Goal: Transaction & Acquisition: Register for event/course

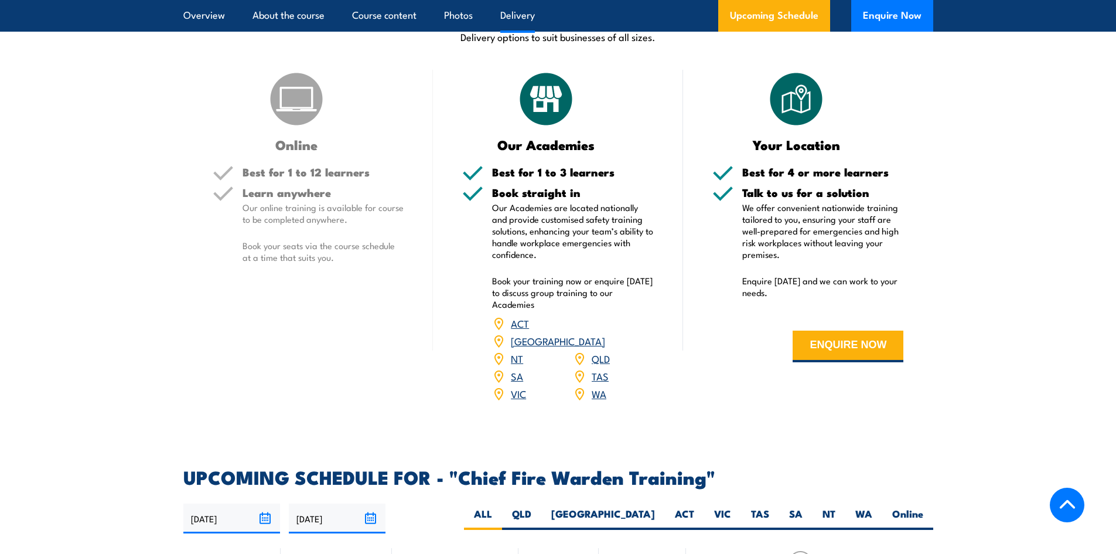
scroll to position [1640, 0]
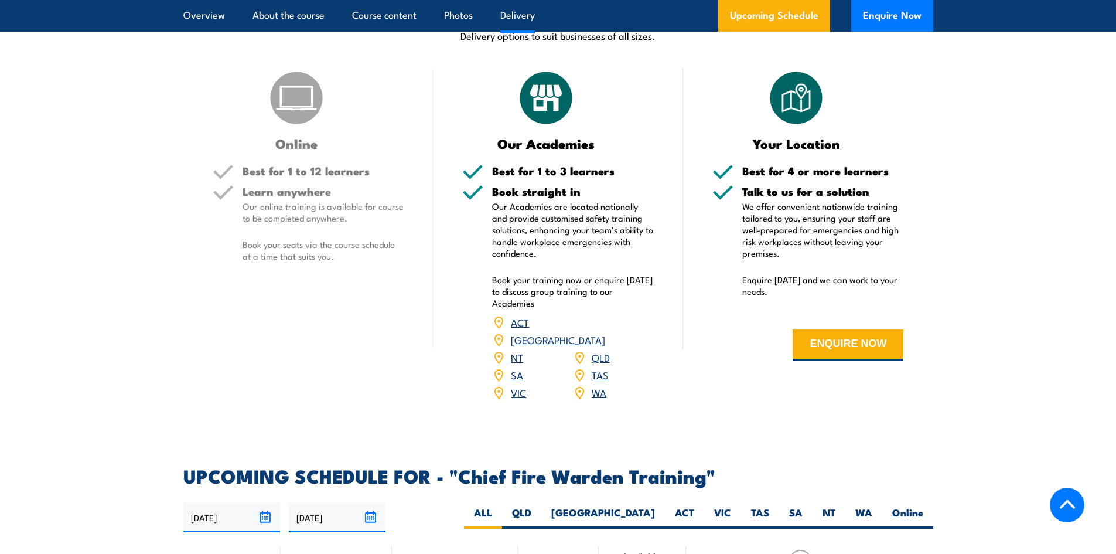
click at [604, 332] on link "NSW" at bounding box center [558, 339] width 94 height 14
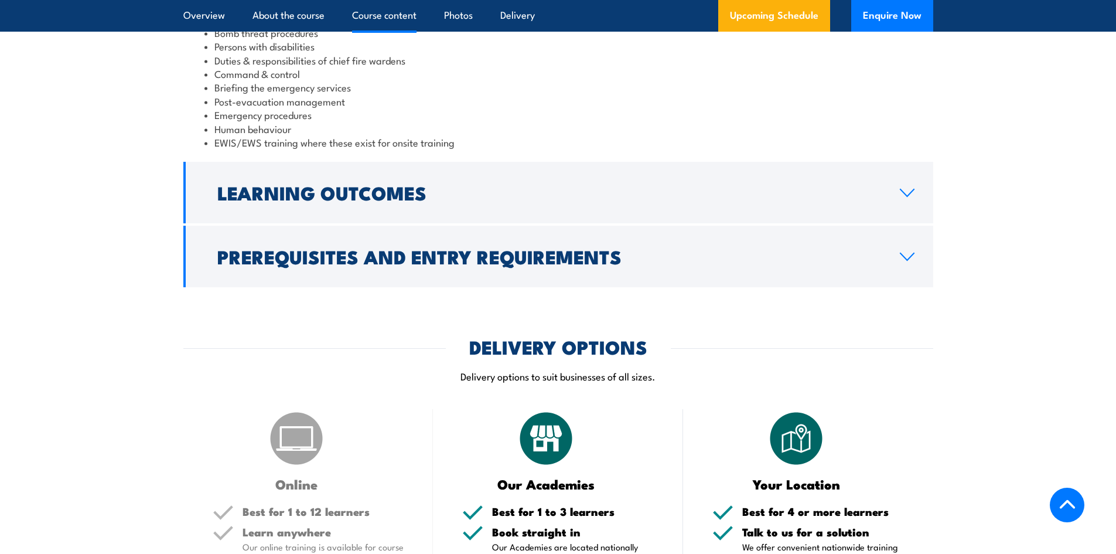
scroll to position [1289, 0]
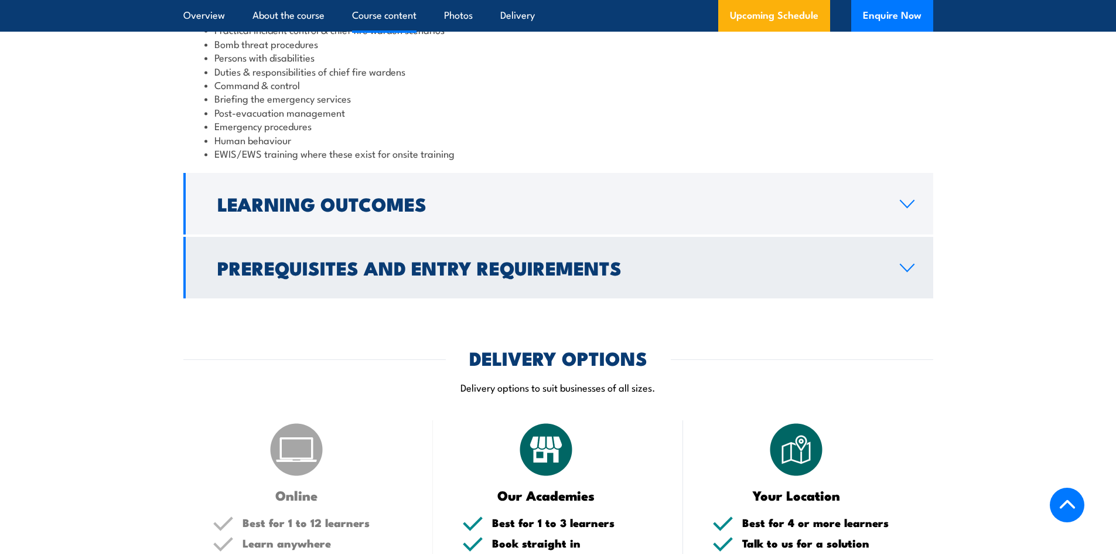
click at [503, 259] on h2 "Prerequisites and Entry Requirements" at bounding box center [549, 267] width 664 height 16
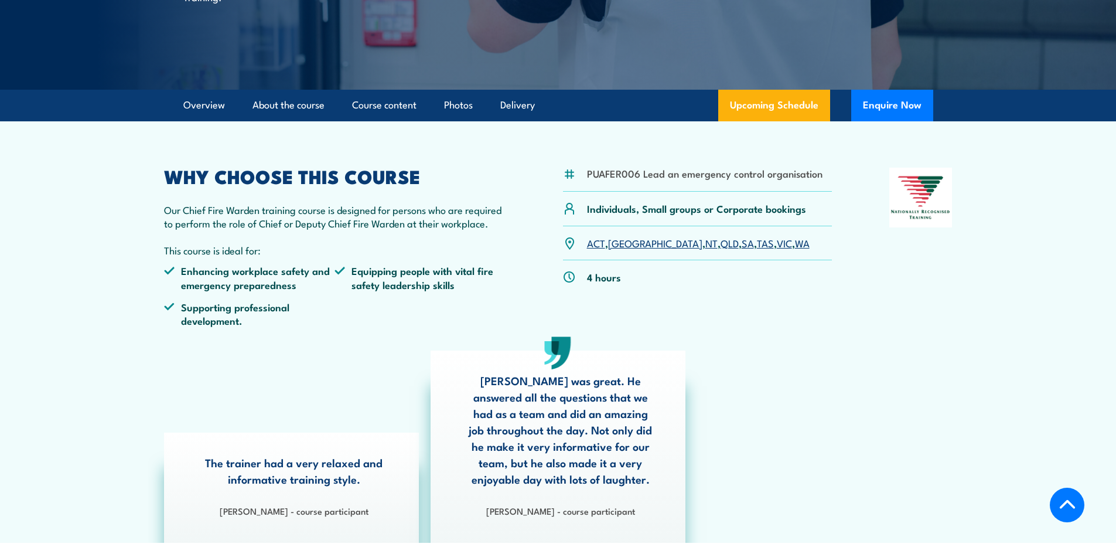
scroll to position [292, 0]
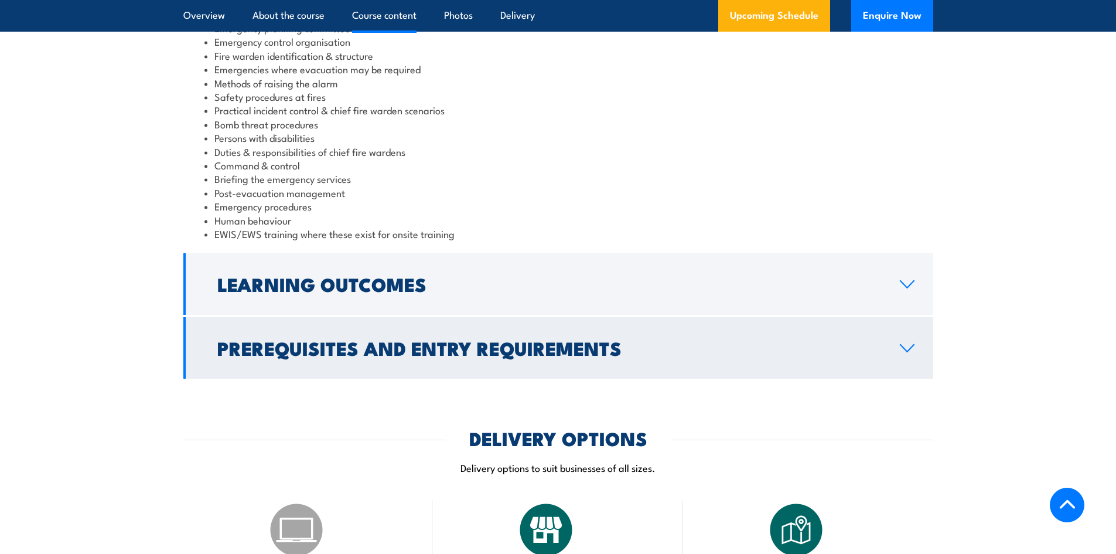
scroll to position [1113, 0]
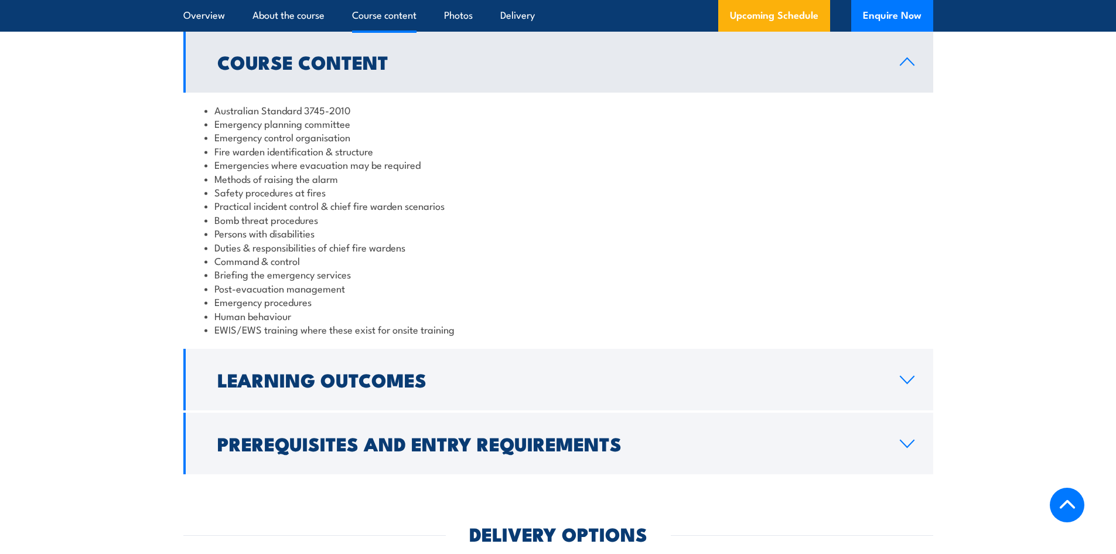
drag, startPoint x: 461, startPoint y: 438, endPoint x: 466, endPoint y: 433, distance: 6.6
click at [461, 438] on h2 "Prerequisites and Entry Requirements" at bounding box center [549, 443] width 664 height 16
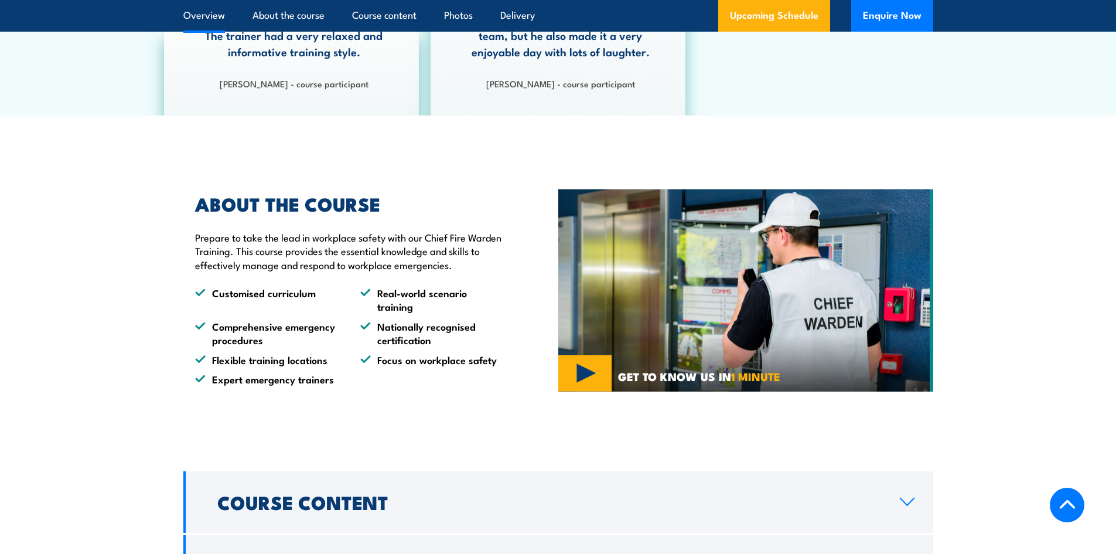
scroll to position [586, 0]
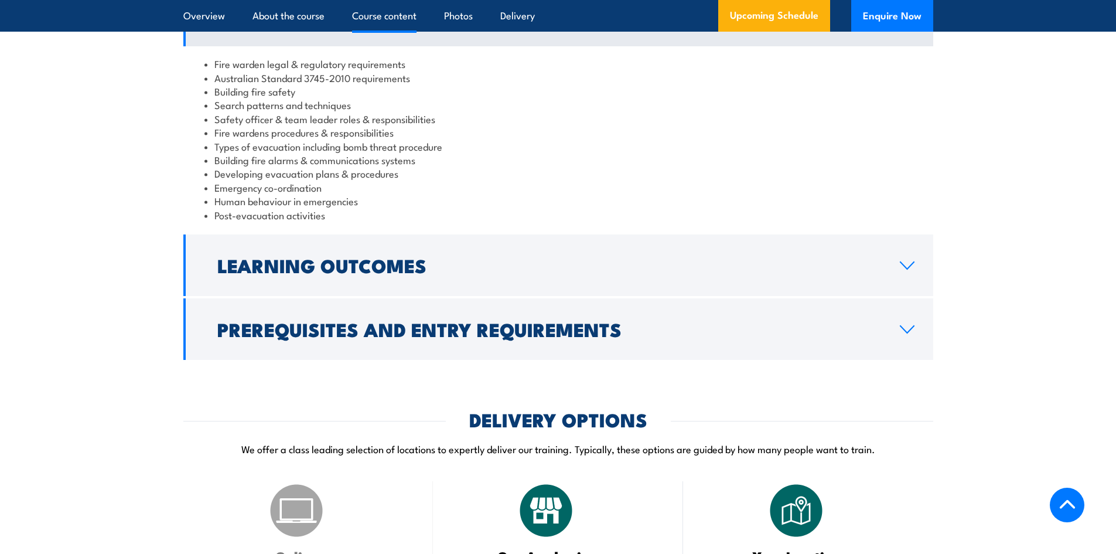
scroll to position [1230, 0]
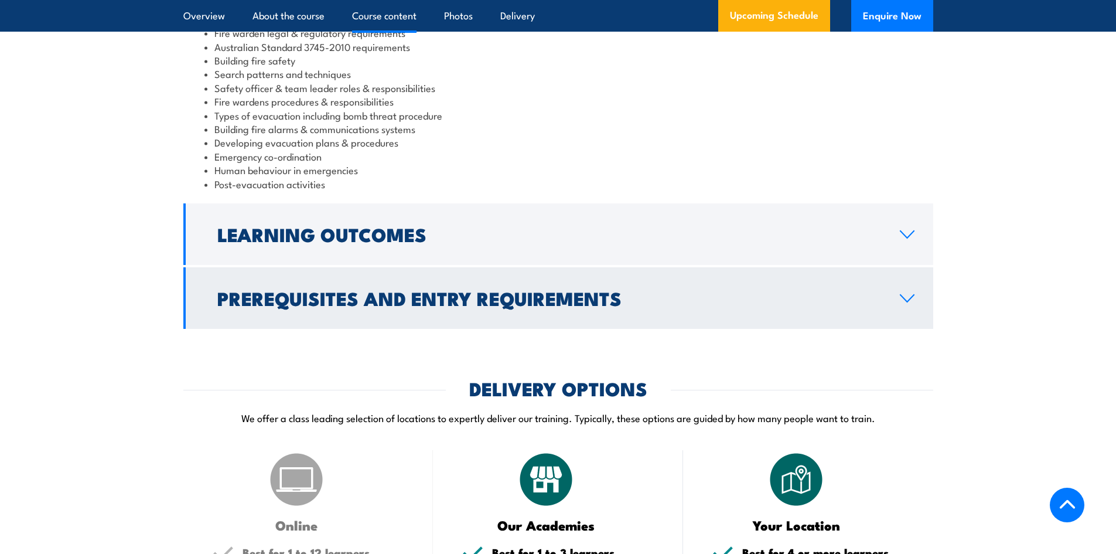
click at [401, 306] on h2 "Prerequisites and Entry Requirements" at bounding box center [549, 297] width 664 height 16
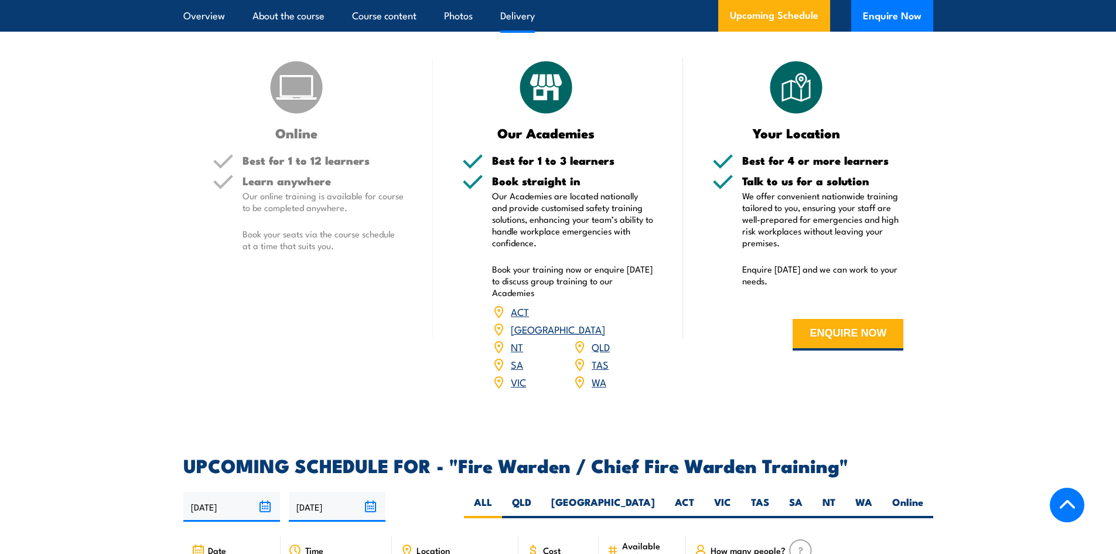
scroll to position [1640, 0]
click at [605, 326] on link "NSW" at bounding box center [558, 328] width 94 height 14
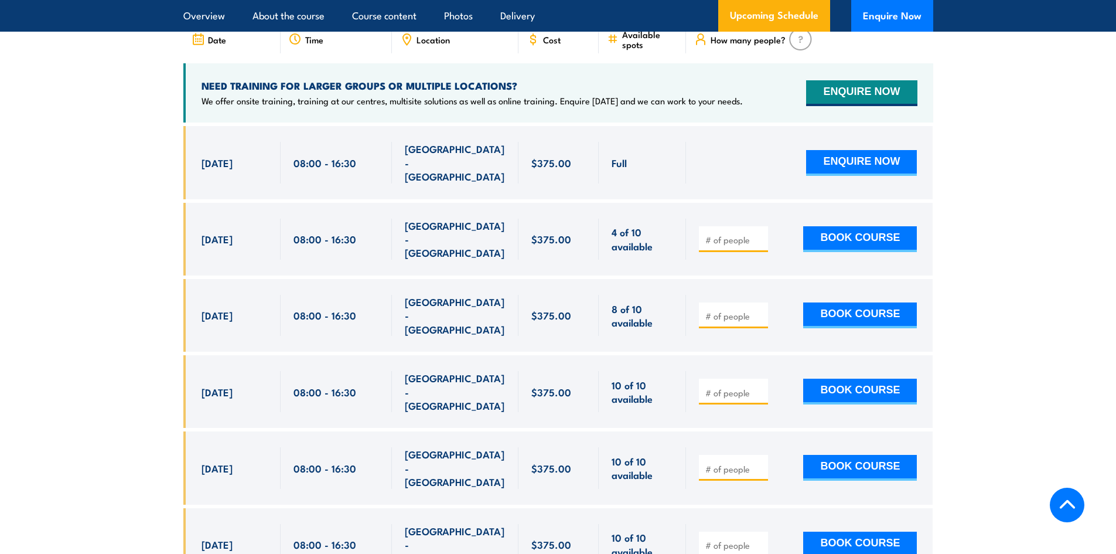
scroll to position [2133, 0]
click at [712, 309] on input "number" at bounding box center [734, 315] width 59 height 12
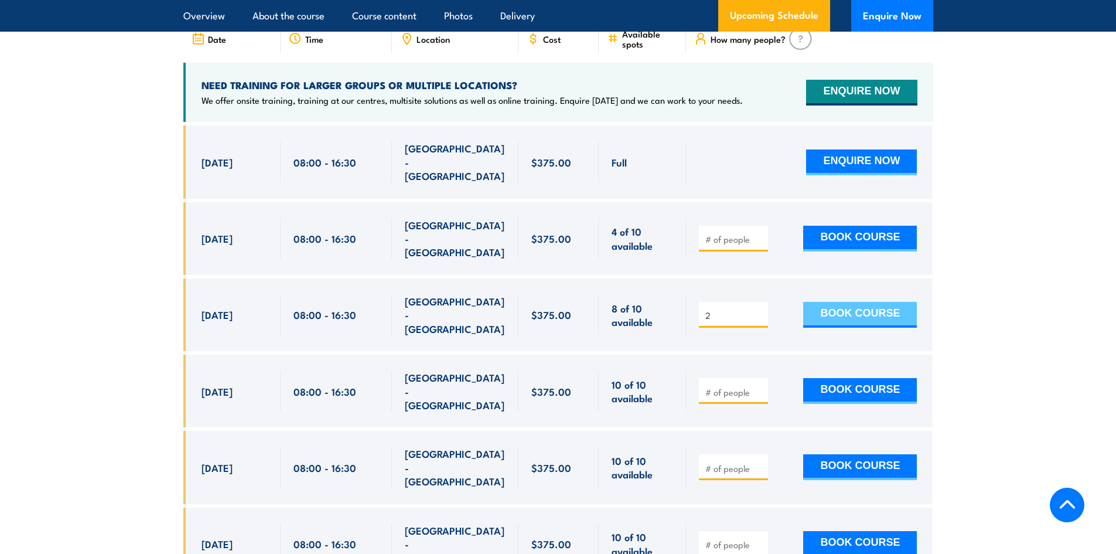
type input "2"
click at [861, 302] on button "BOOK COURSE" at bounding box center [860, 315] width 114 height 26
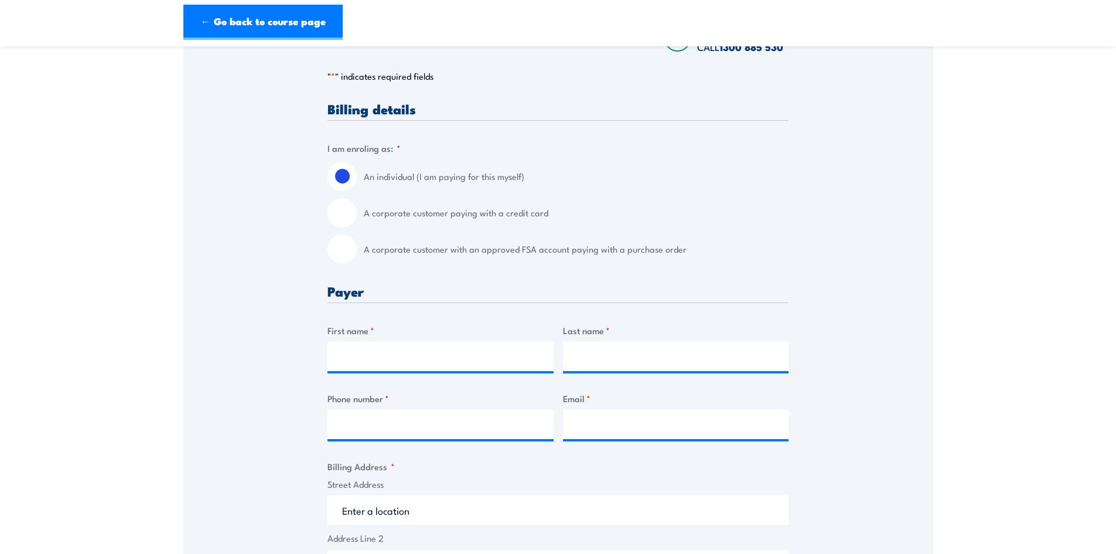
scroll to position [234, 0]
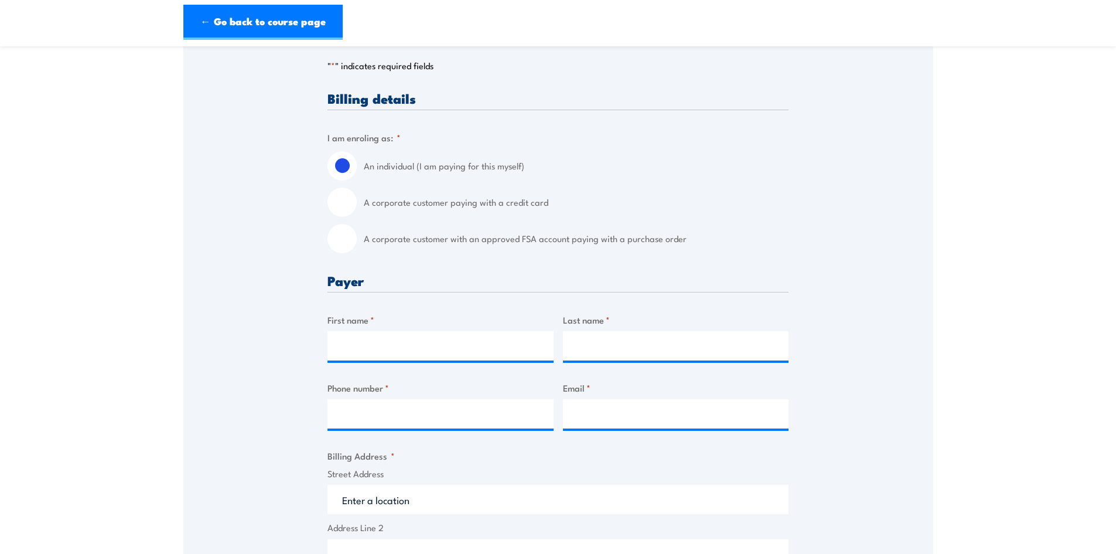
click at [336, 200] on input "A corporate customer paying with a credit card" at bounding box center [341, 201] width 29 height 29
radio input "true"
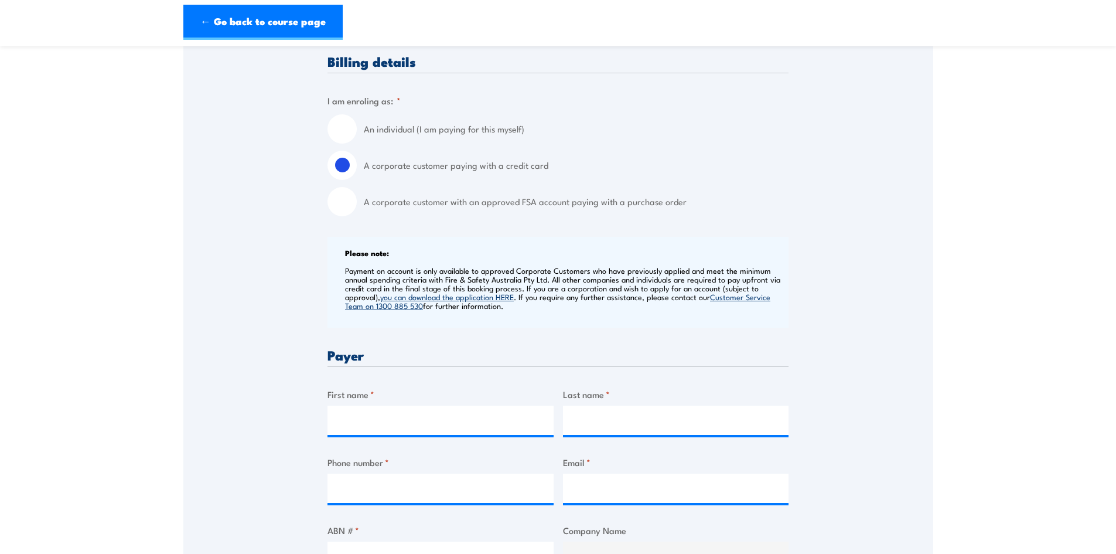
scroll to position [469, 0]
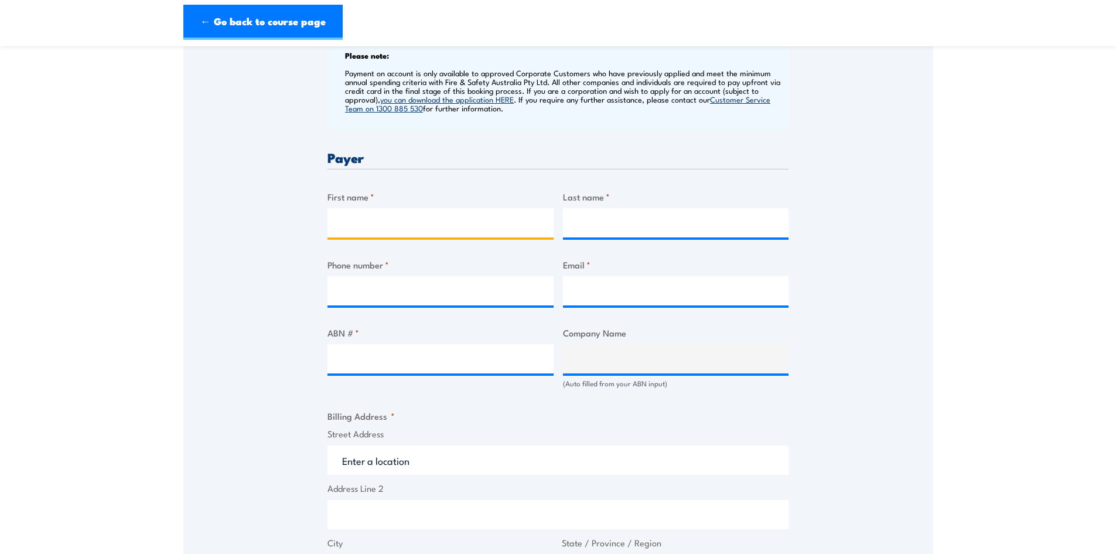
click at [388, 216] on input "First name *" at bounding box center [440, 222] width 226 height 29
type input "[PERSON_NAME]"
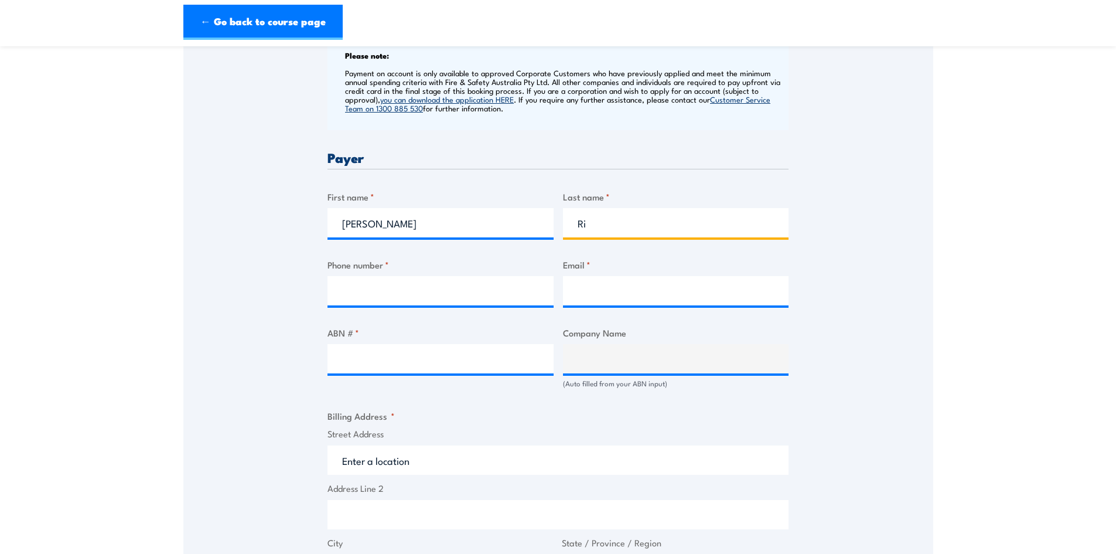
type input "R"
type input "Pryke"
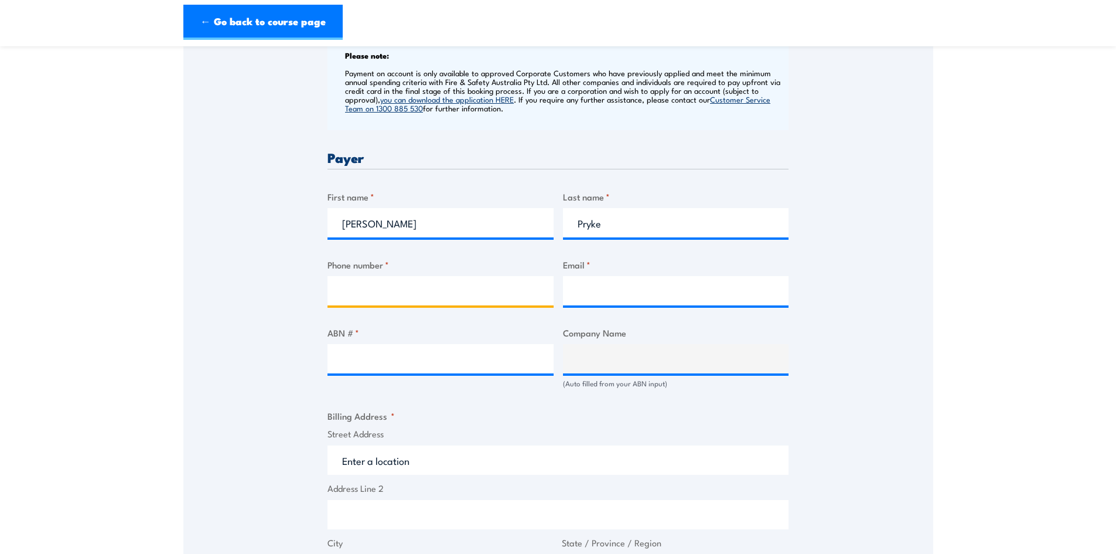
click at [345, 281] on input "Phone number *" at bounding box center [440, 290] width 226 height 29
type input "0411834125"
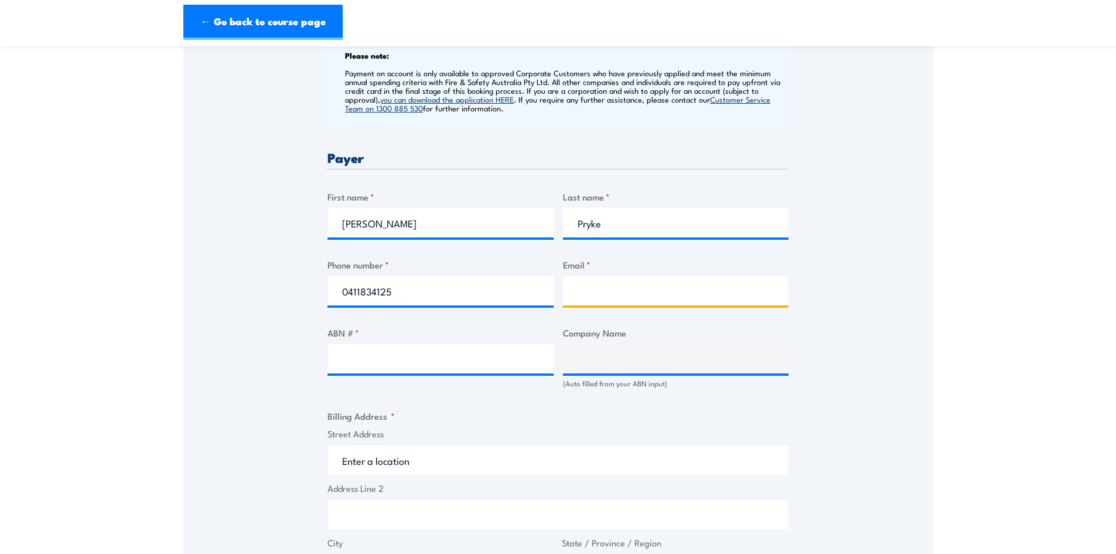
click at [688, 289] on input "Email *" at bounding box center [676, 290] width 226 height 29
type input "[EMAIL_ADDRESS][DOMAIN_NAME]"
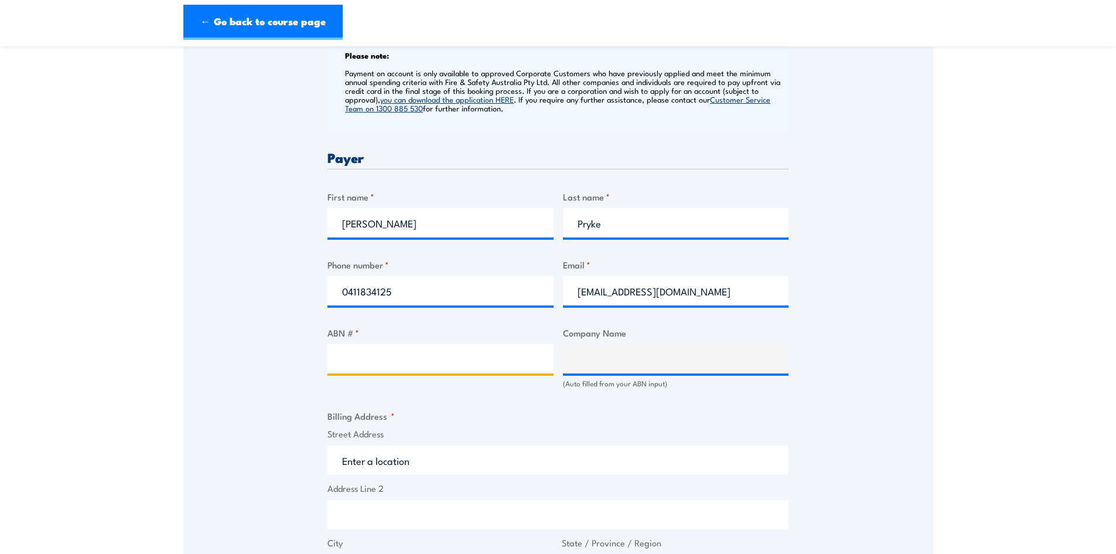
click at [466, 357] on input "ABN # *" at bounding box center [440, 358] width 226 height 29
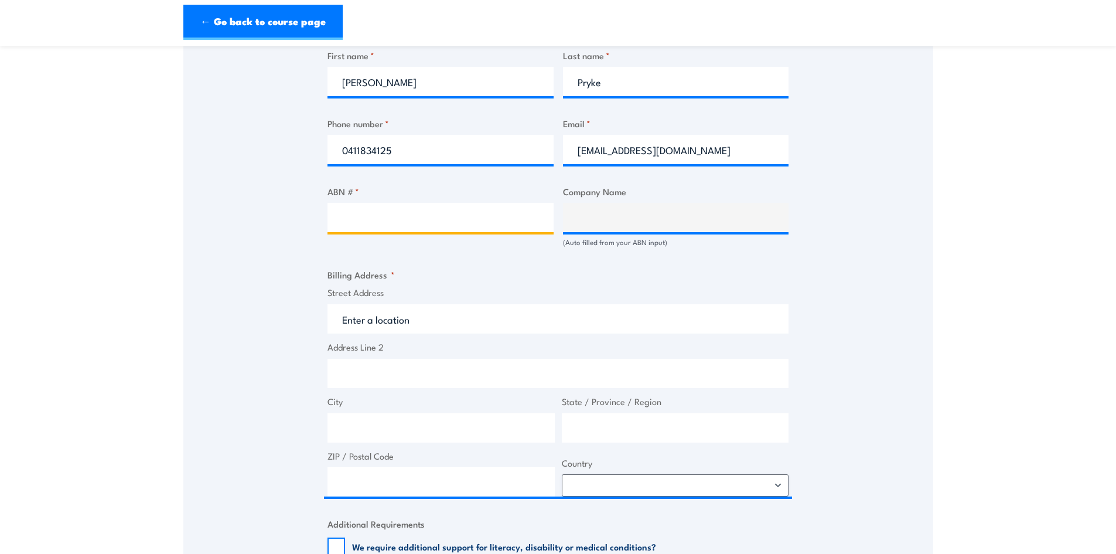
scroll to position [484, 0]
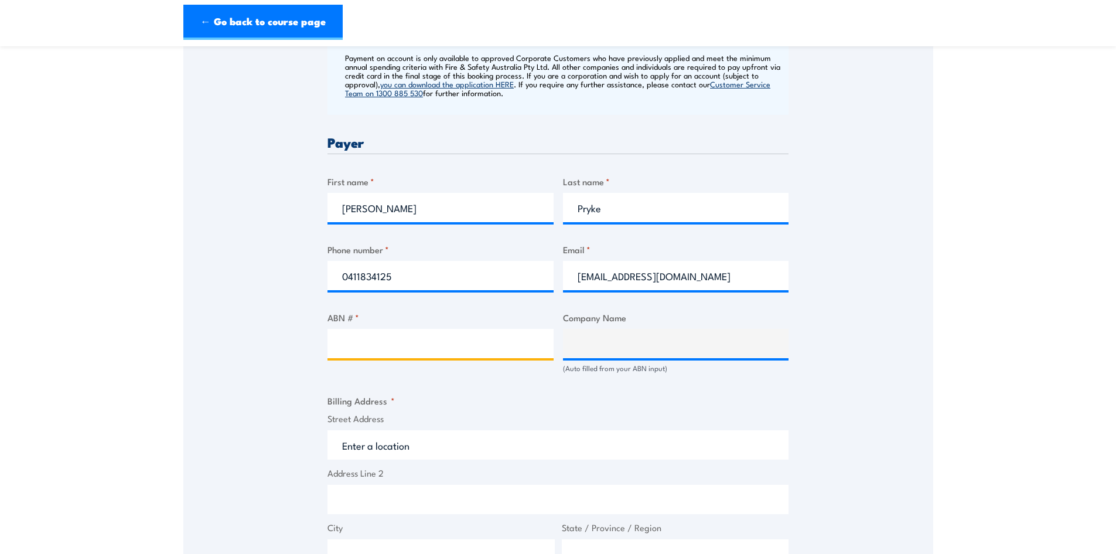
click at [388, 333] on input "ABN # *" at bounding box center [440, 343] width 226 height 29
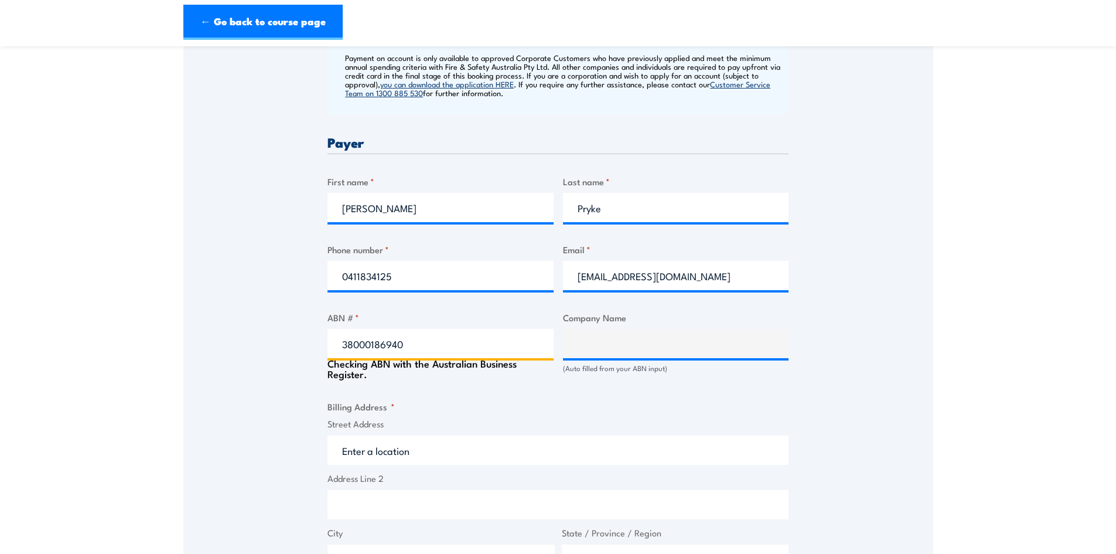
type input "380001869405"
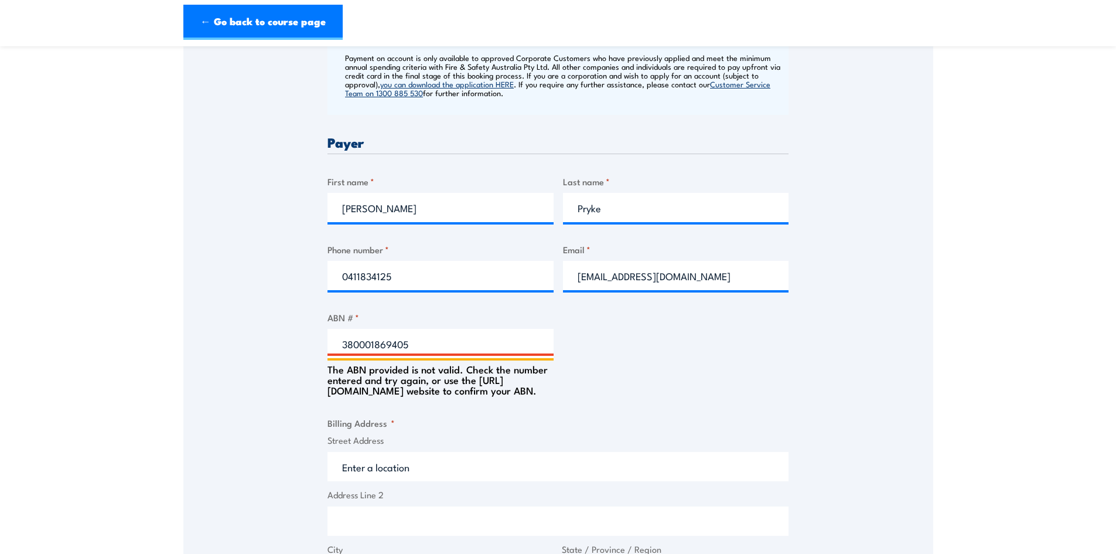
click at [369, 340] on input "380001869405" at bounding box center [440, 343] width 226 height 29
drag, startPoint x: 410, startPoint y: 345, endPoint x: 186, endPoint y: 319, distance: 225.3
click at [186, 319] on div "Speak to a specialist CALL [PHONE_NUMBER] CALL [PHONE_NUMBER] " * " indicates r…" at bounding box center [558, 365] width 750 height 1293
click at [370, 344] on input "380001869405" at bounding box center [440, 343] width 226 height 29
click at [356, 339] on input "380001869405" at bounding box center [440, 343] width 226 height 29
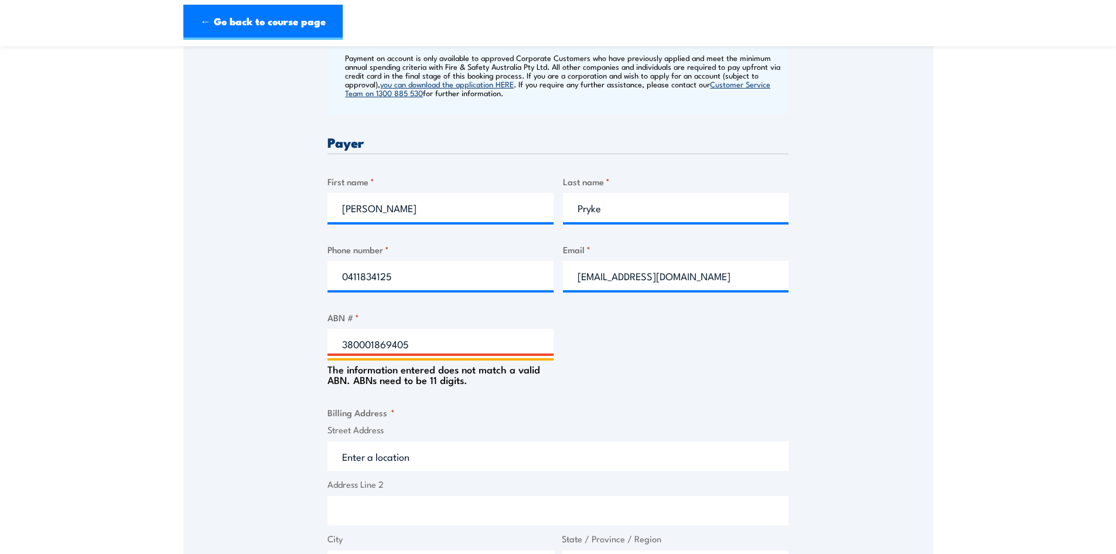
click at [350, 342] on input "380001869405" at bounding box center [440, 343] width 226 height 29
click at [351, 343] on input "380001869405" at bounding box center [440, 343] width 226 height 29
click at [378, 346] on input "38 0001869405" at bounding box center [440, 343] width 226 height 29
click at [397, 343] on input "38 0001 869405" at bounding box center [440, 343] width 226 height 29
click at [607, 390] on div "Billing details I am enroling as: * An individual (I am paying for this myself)…" at bounding box center [557, 420] width 461 height 1156
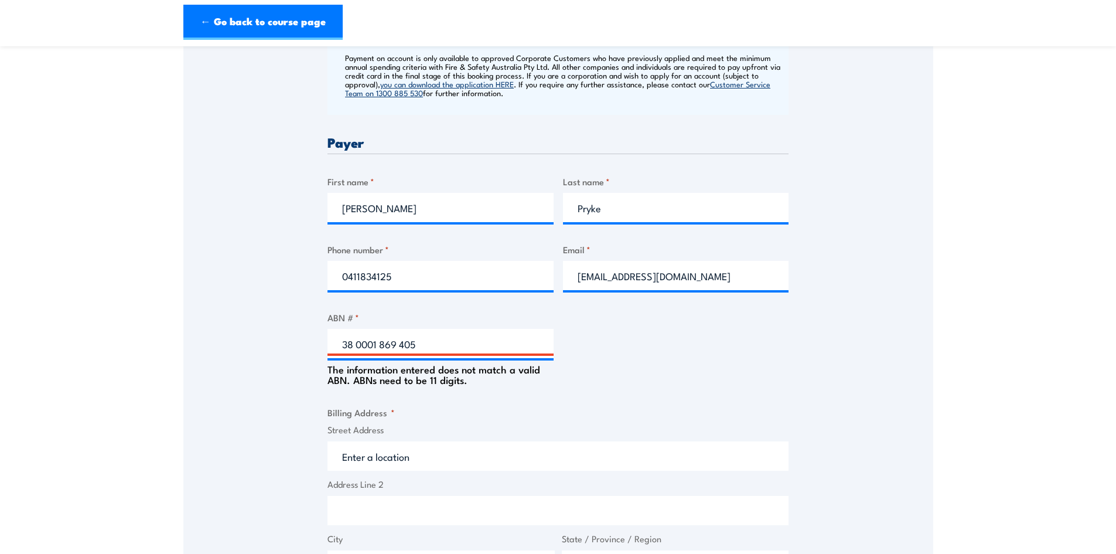
click at [484, 420] on fieldset "Billing Address * Street Address Address Line 2 City State / Province / Region …" at bounding box center [557, 519] width 461 height 228
click at [363, 345] on input "38 0001 869 405" at bounding box center [440, 343] width 226 height 29
type input "38 001 869 405"
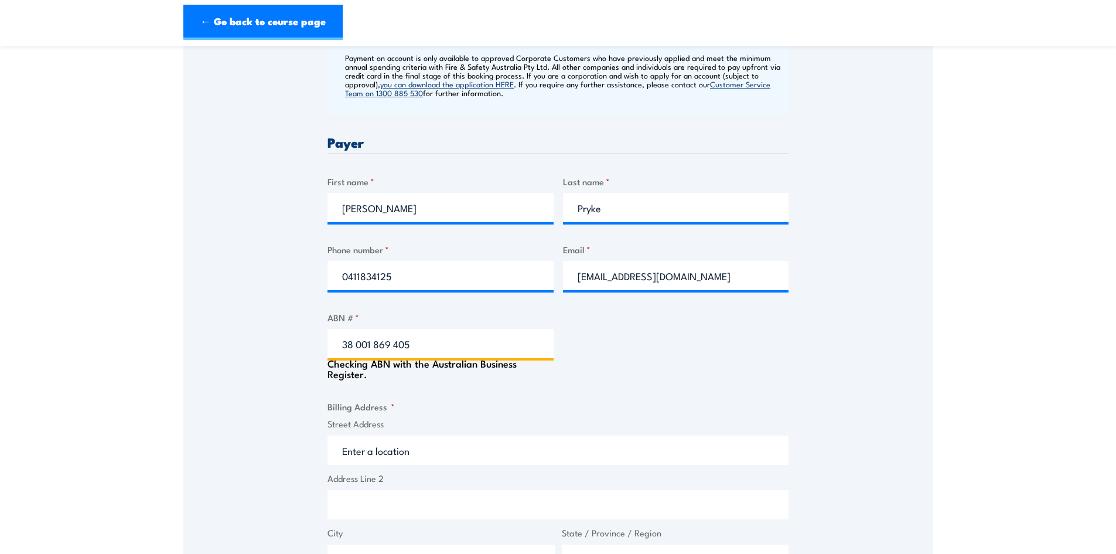
click at [428, 333] on input "38 001 869 405" at bounding box center [440, 343] width 226 height 29
type input "CANTERBURY BANKSTOWN BULLDOGS RUGBY LEAGUE CLUB LIMITED"
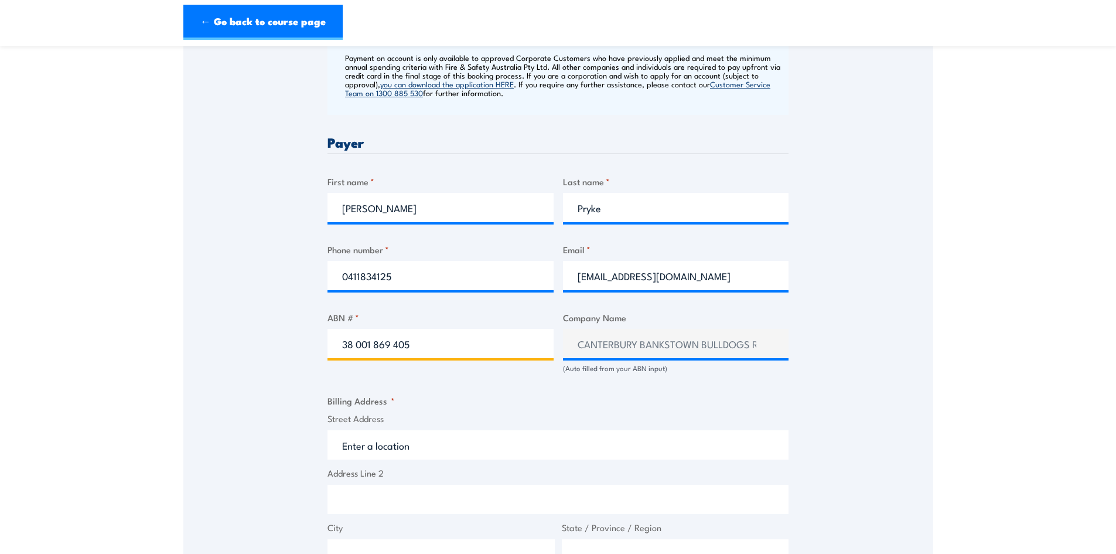
type input "38 001 869 405"
click at [468, 344] on input "38 001 869 405" at bounding box center [440, 343] width 226 height 29
click at [563, 408] on fieldset "Billing Address * Street Address Address Line 2 City State / Province / Region …" at bounding box center [557, 508] width 461 height 228
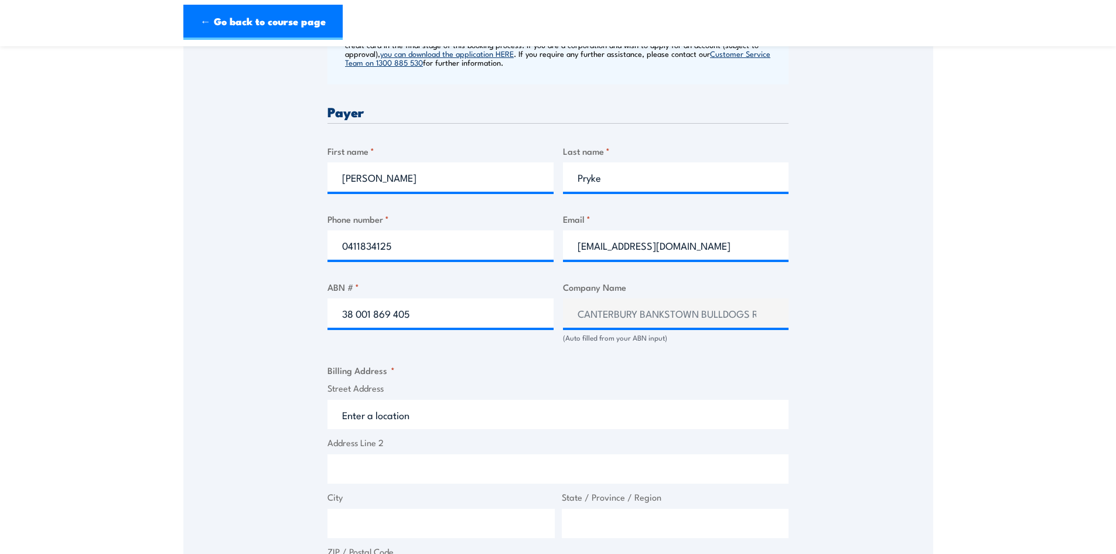
scroll to position [542, 0]
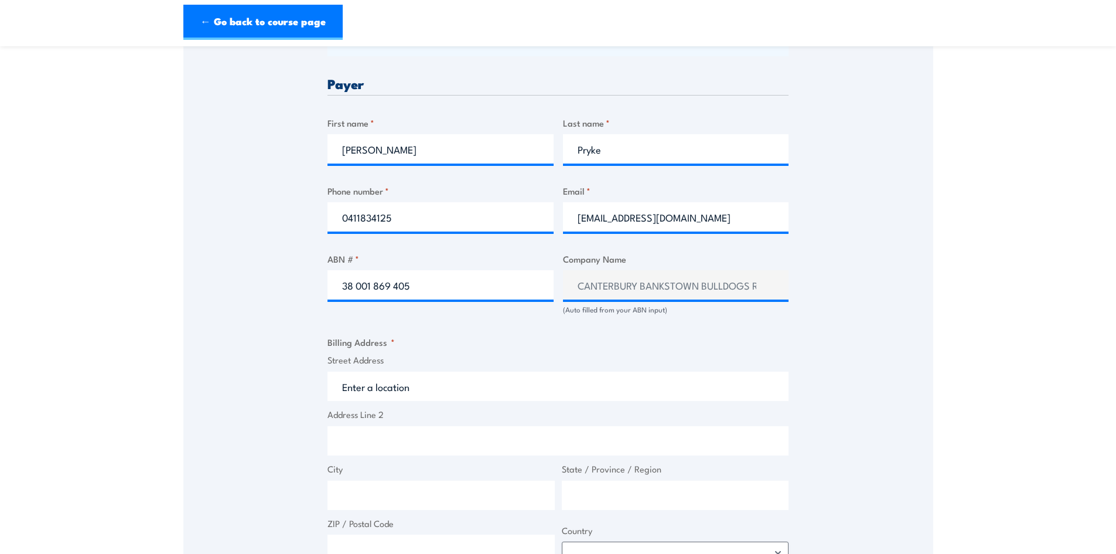
click at [421, 391] on input "Street Address" at bounding box center [557, 385] width 461 height 29
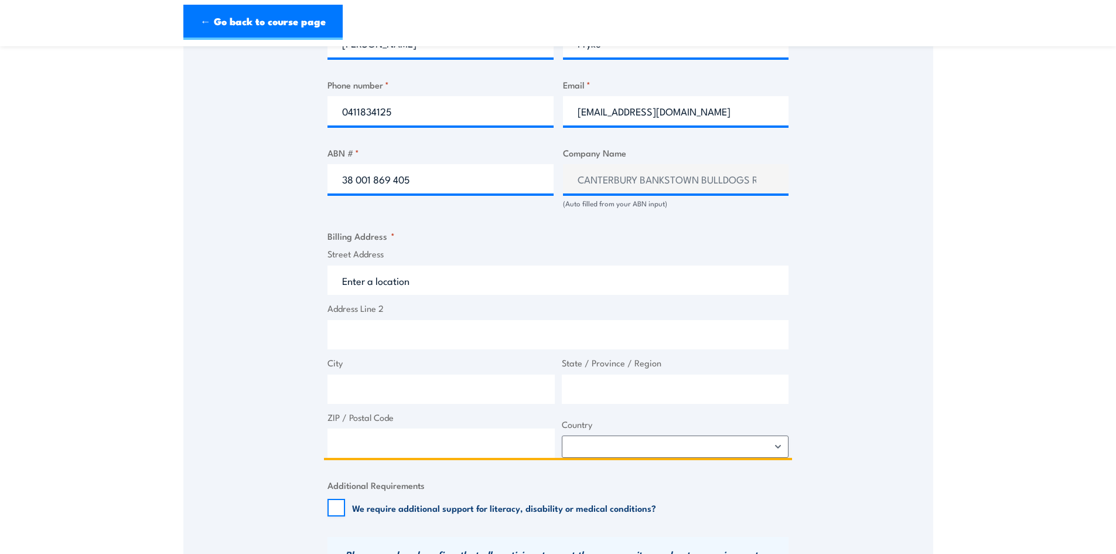
scroll to position [660, 0]
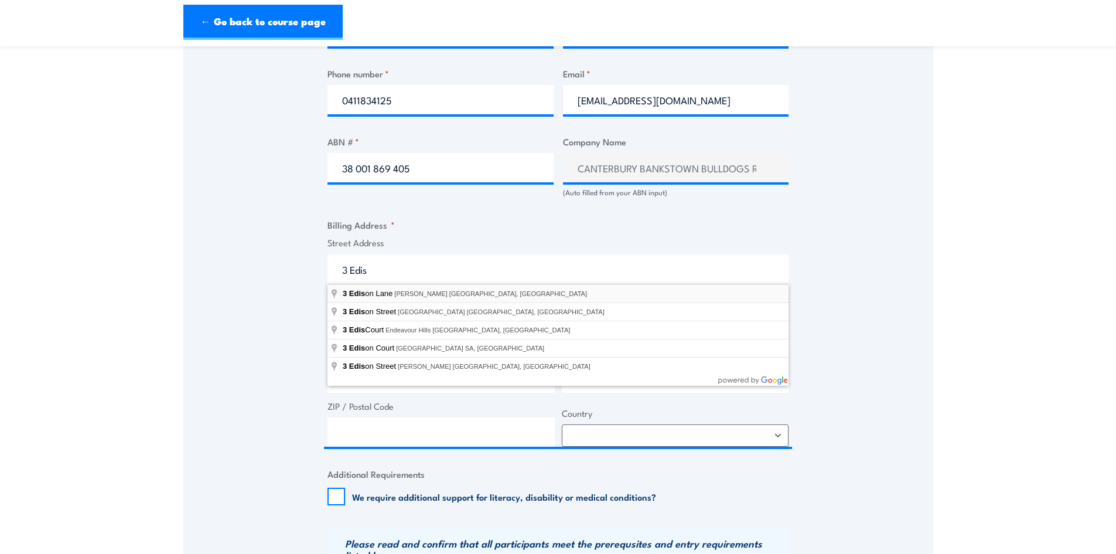
type input "[STREET_ADDRESS][PERSON_NAME][PERSON_NAME]"
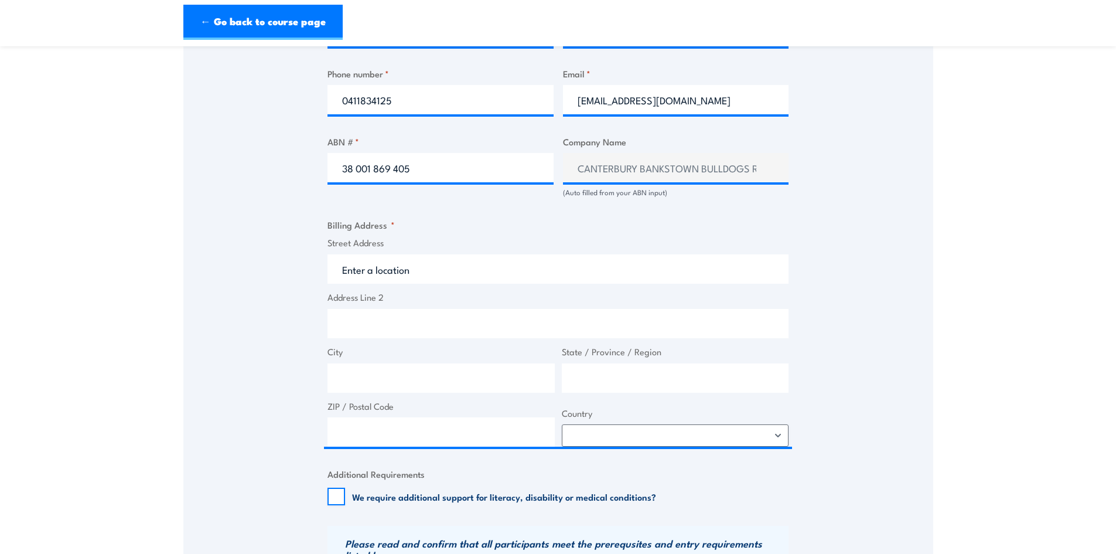
type input "3 Edison Ln"
type input "[PERSON_NAME]"
type input "[GEOGRAPHIC_DATA]"
type input "2192"
select select "[GEOGRAPHIC_DATA]"
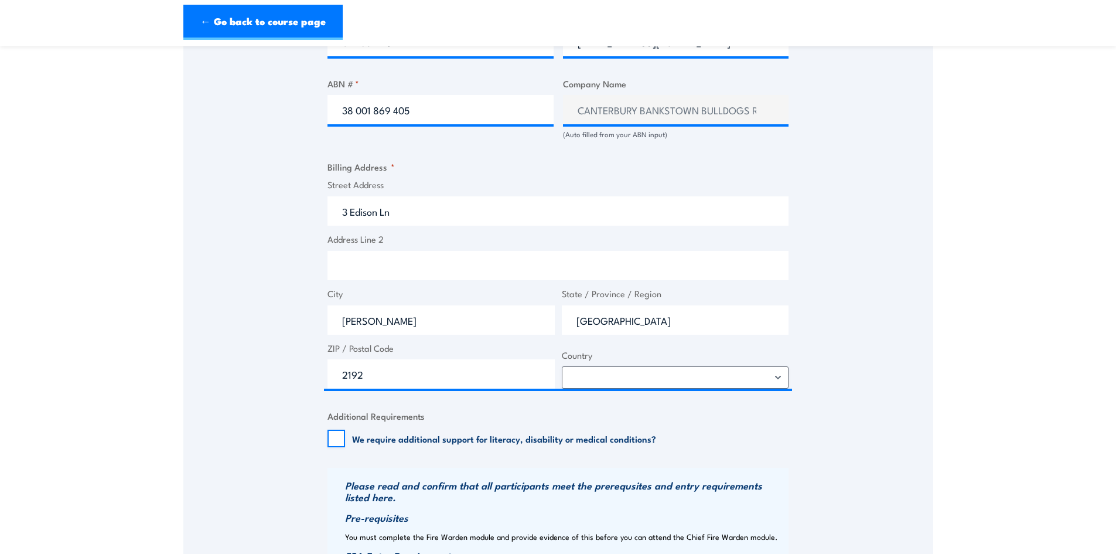
scroll to position [718, 0]
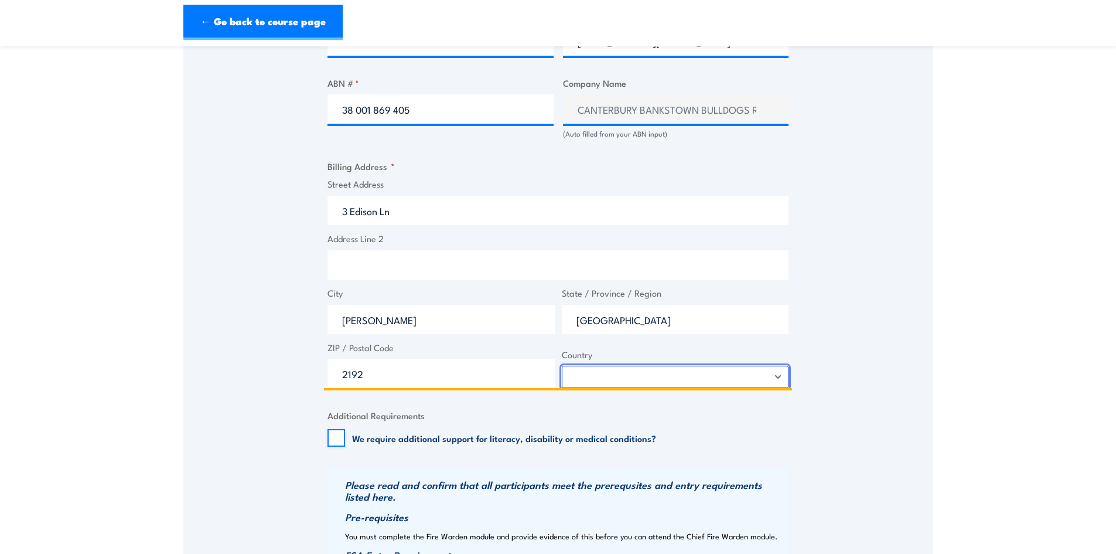
click at [649, 375] on select "[GEOGRAPHIC_DATA] [GEOGRAPHIC_DATA] [GEOGRAPHIC_DATA] [US_STATE] [GEOGRAPHIC_DA…" at bounding box center [675, 377] width 227 height 22
click at [648, 374] on select "[GEOGRAPHIC_DATA] [GEOGRAPHIC_DATA] [GEOGRAPHIC_DATA] [US_STATE] [GEOGRAPHIC_DA…" at bounding box center [675, 377] width 227 height 22
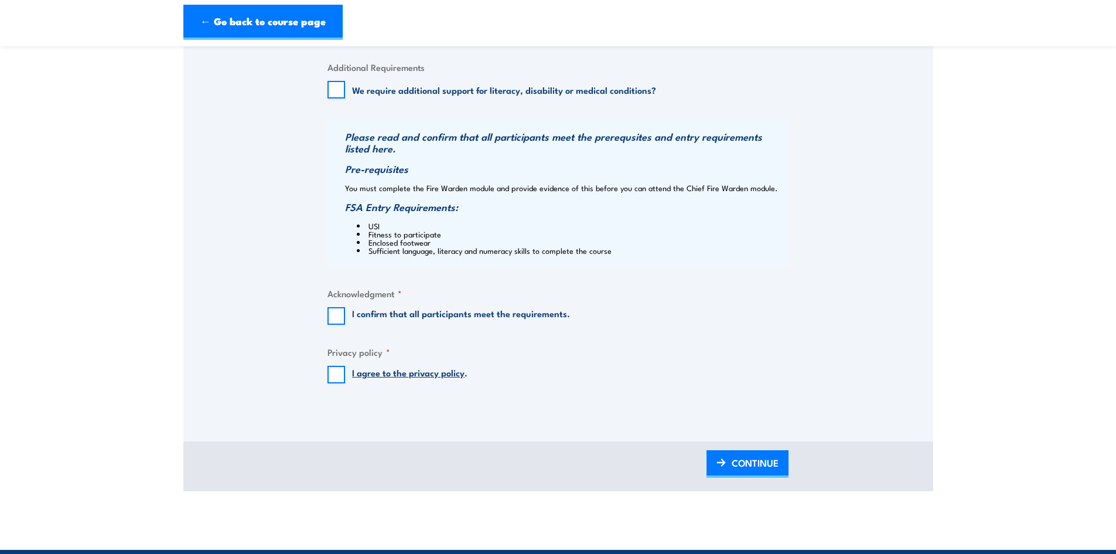
scroll to position [1070, 0]
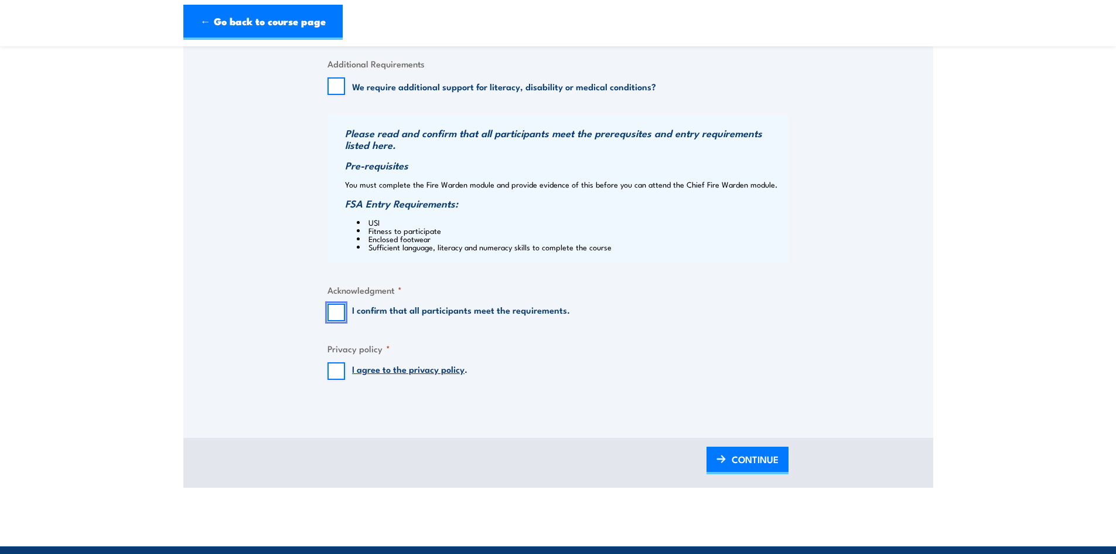
click at [331, 304] on input "I confirm that all participants meet the requirements." at bounding box center [336, 312] width 18 height 18
checkbox input "true"
click at [350, 374] on div "I agree to the privacy policy ." at bounding box center [397, 371] width 140 height 18
drag, startPoint x: 331, startPoint y: 369, endPoint x: 385, endPoint y: 382, distance: 56.0
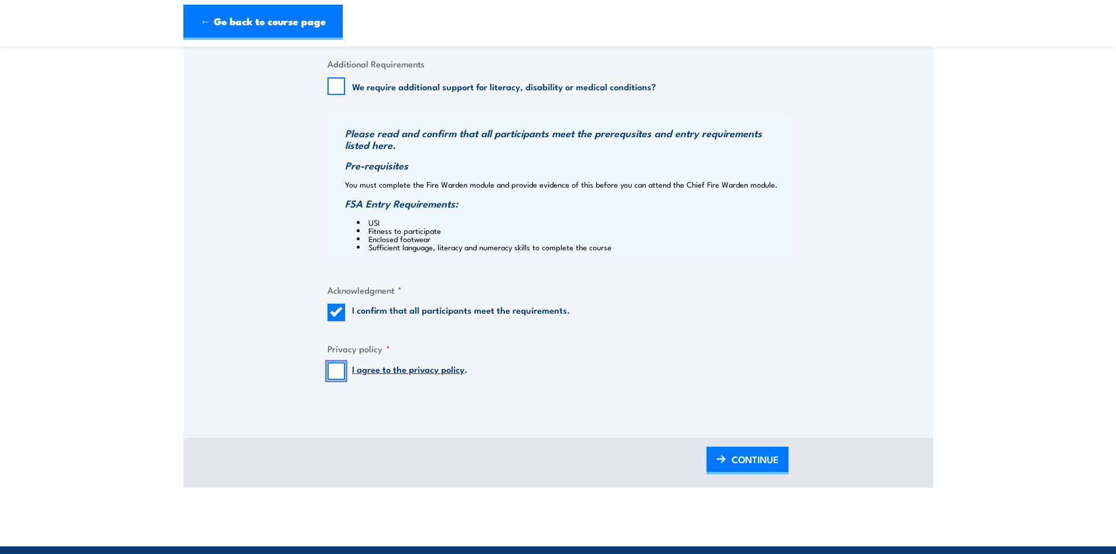
click at [332, 369] on input "I agree to the privacy policy ." at bounding box center [336, 371] width 18 height 18
checkbox input "true"
click at [726, 461] on link "CONTINUE" at bounding box center [747, 460] width 82 height 28
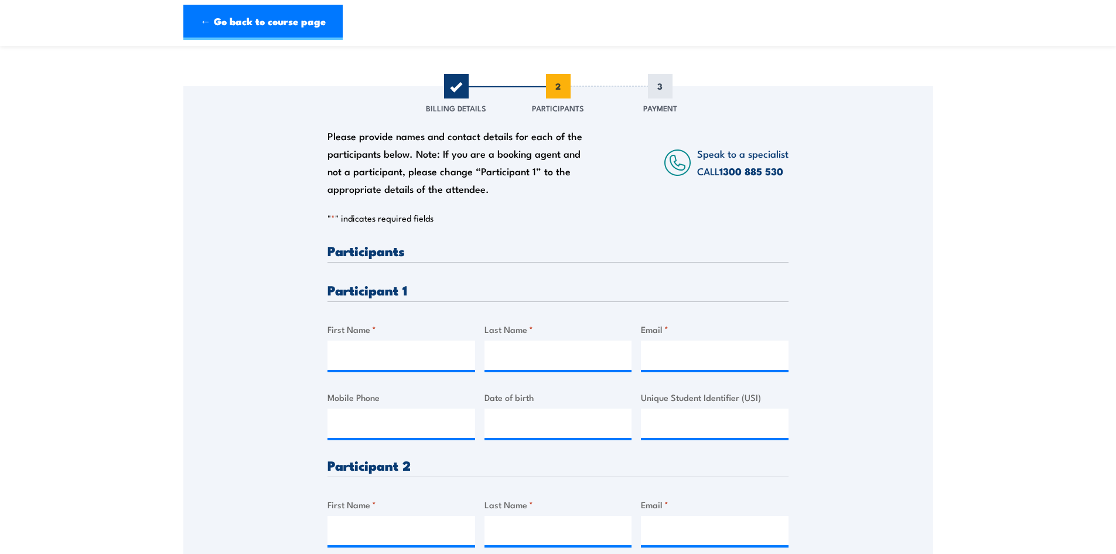
scroll to position [234, 0]
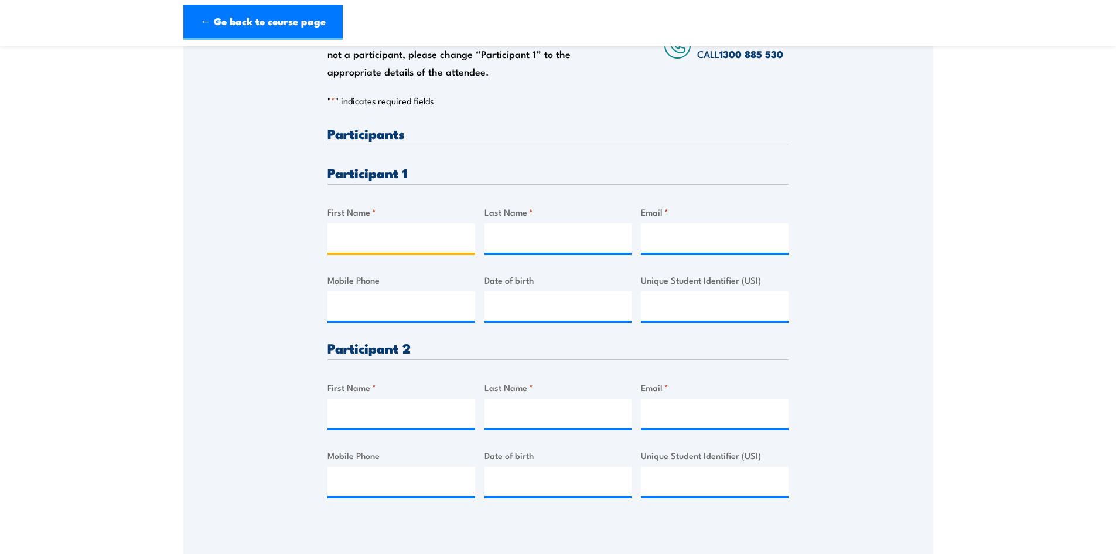
click at [402, 233] on input "First Name *" at bounding box center [401, 237] width 148 height 29
type input "m"
type input "[PERSON_NAME]"
type input "Pryke"
click at [783, 240] on input "Email *" at bounding box center [715, 237] width 148 height 29
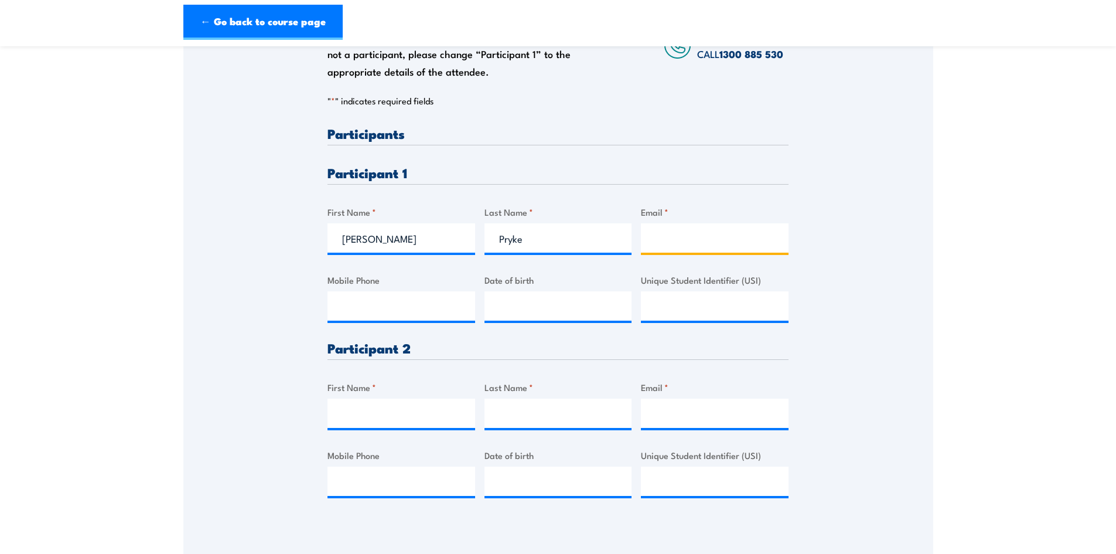
type input "[EMAIL_ADDRESS][DOMAIN_NAME]"
type input "0411834125"
click at [557, 311] on input "__/__/____" at bounding box center [558, 305] width 148 height 29
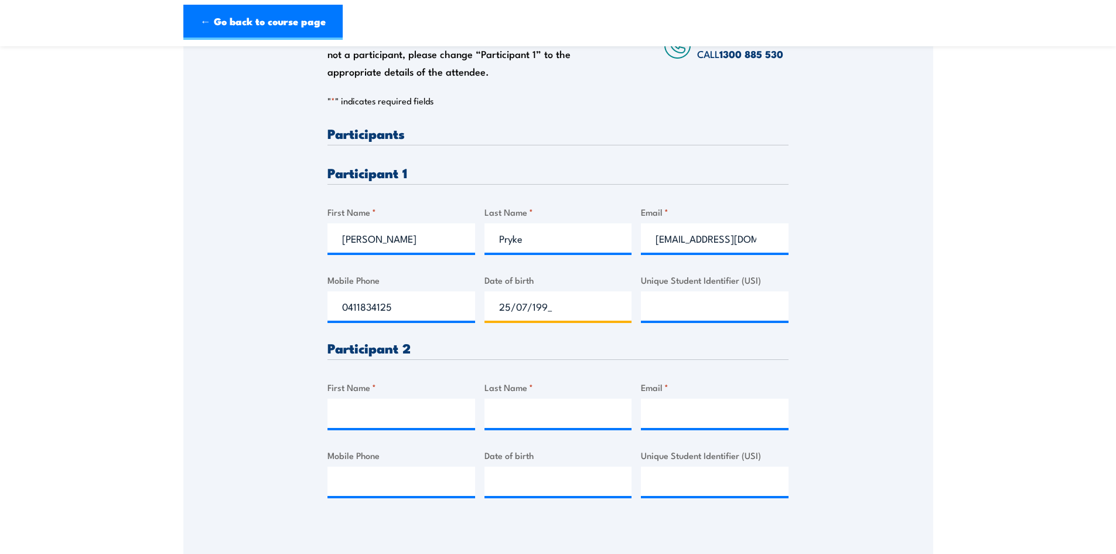
type input "[DATE]"
click at [742, 309] on input "Unique Student Identifier (USI)" at bounding box center [715, 305] width 148 height 29
click at [937, 361] on section "Fire Warden / Chief Fire Warden Training 08:00 2 "" at bounding box center [558, 213] width 1116 height 779
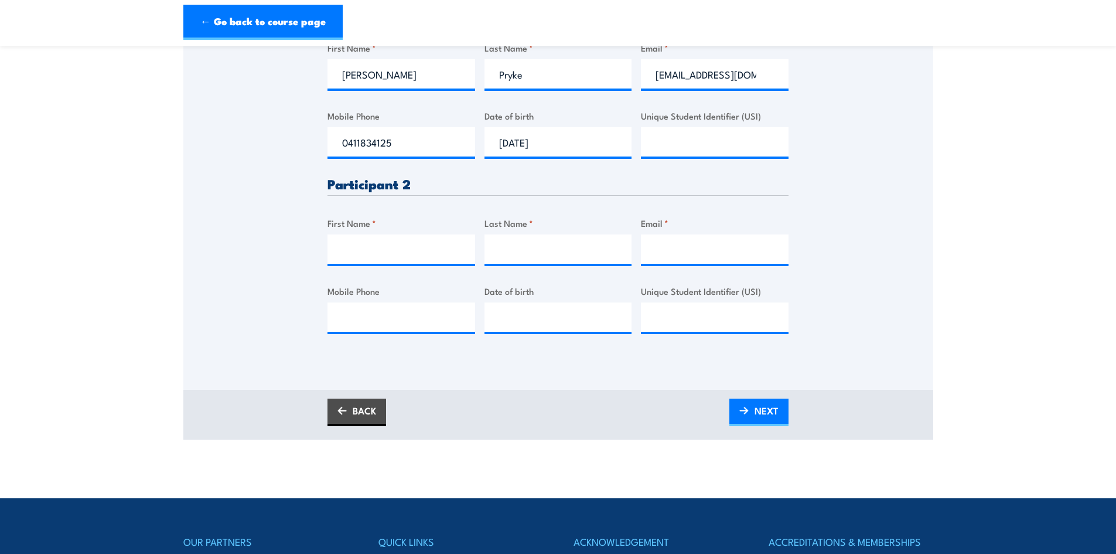
scroll to position [410, 0]
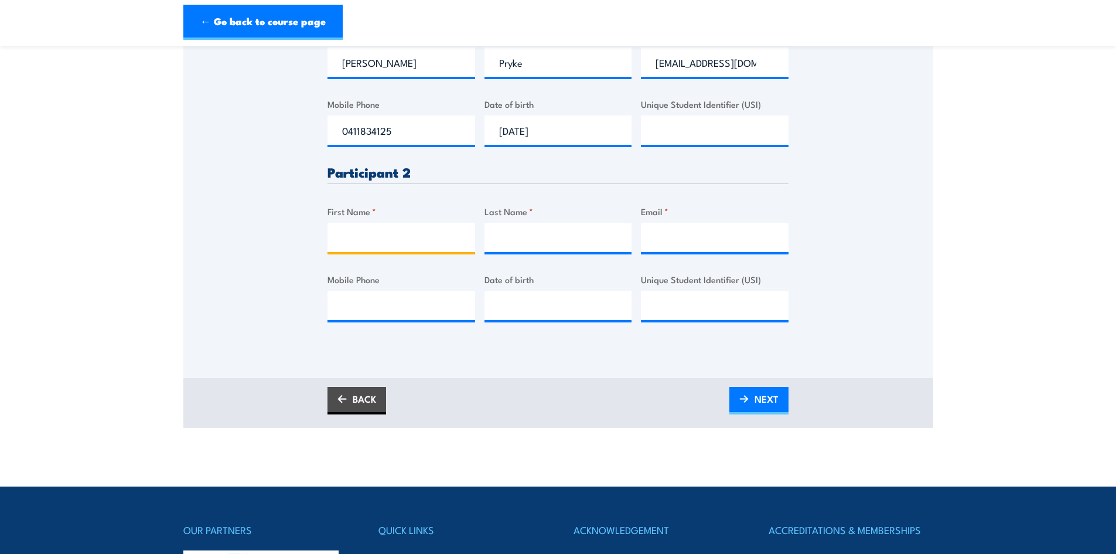
click at [371, 242] on input "First Name *" at bounding box center [401, 237] width 148 height 29
type input "[PERSON_NAME]"
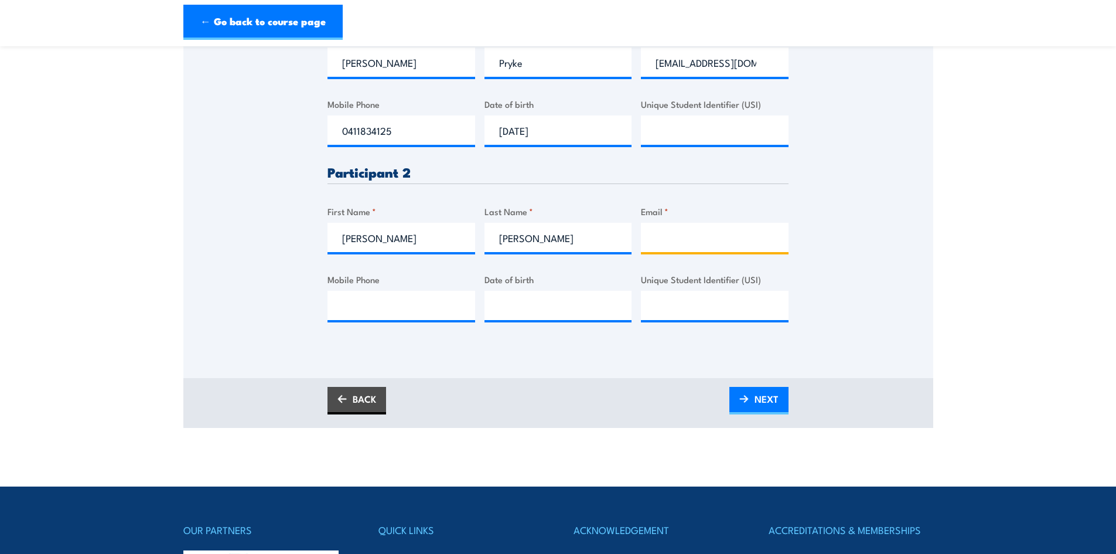
click at [723, 231] on input "Email *" at bounding box center [715, 237] width 148 height 29
type input "[EMAIL_ADDRESS][DOMAIN_NAME]"
click at [468, 299] on input "Mobile Phone" at bounding box center [401, 305] width 148 height 29
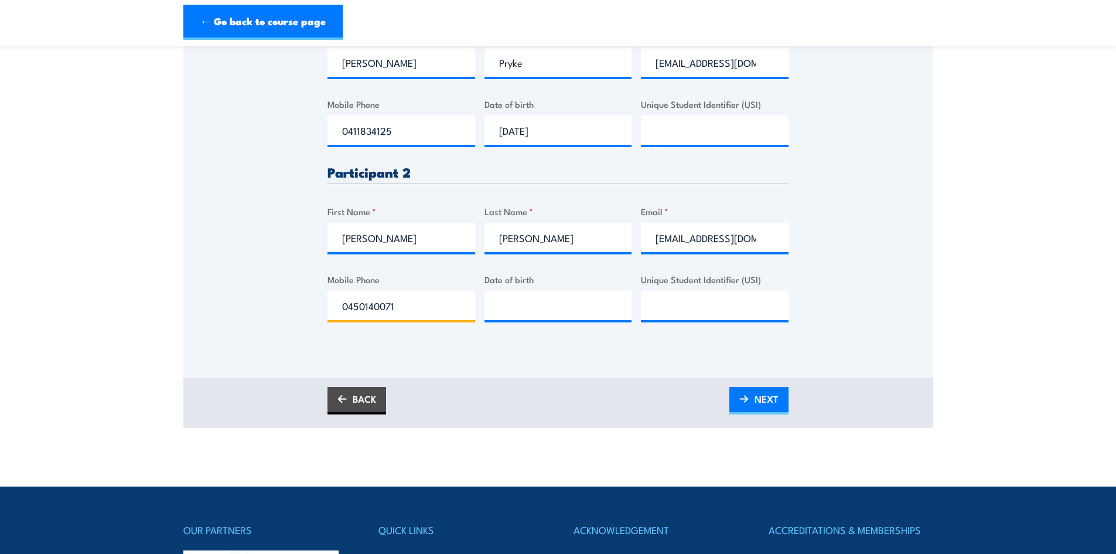
type input "0450140071"
type input "__/__/____"
click at [555, 313] on input "__/__/____" at bounding box center [558, 305] width 148 height 29
type input "__/__/____"
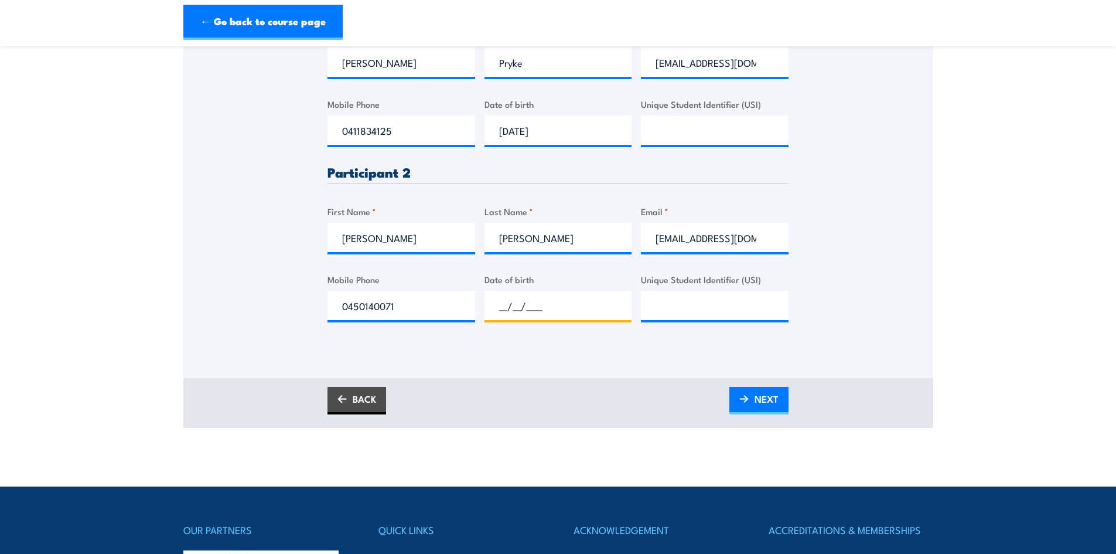
click at [538, 302] on input "__/__/____" at bounding box center [558, 305] width 148 height 29
type input "[DATE]"
click at [551, 349] on div "Please provide names and contact details for each of the participants below. No…" at bounding box center [558, 85] width 750 height 585
click at [1012, 229] on section "Fire Warden / Chief Fire Warden Training 08:00 2 "" at bounding box center [558, 38] width 1116 height 779
click at [729, 129] on input "Unique Student Identifier (USI)" at bounding box center [715, 129] width 148 height 29
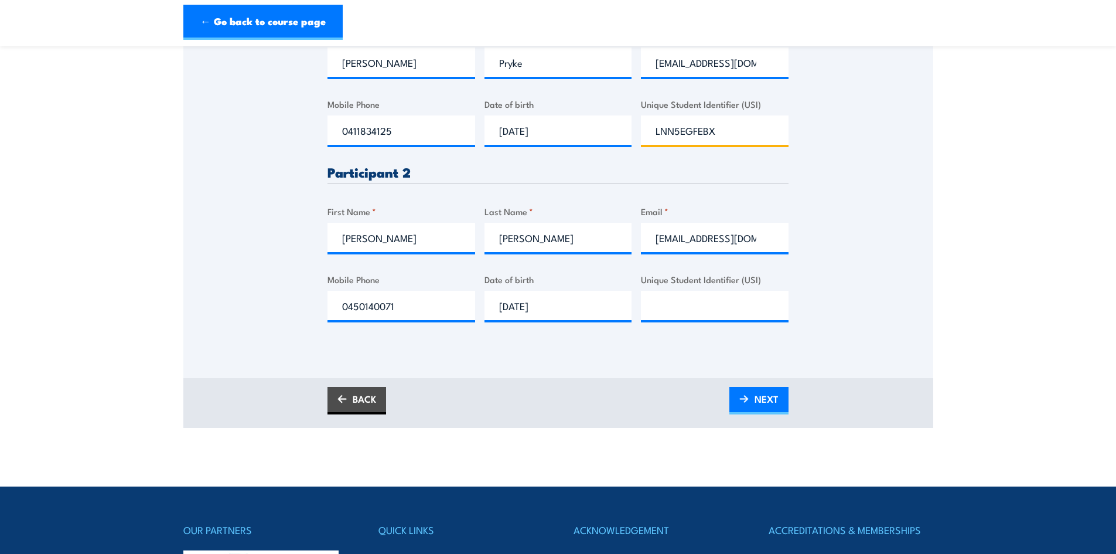
type input "LNN5EGFEBX"
click at [712, 159] on div "Please provide names and contact details for each of the participants below. No…" at bounding box center [557, 146] width 461 height 390
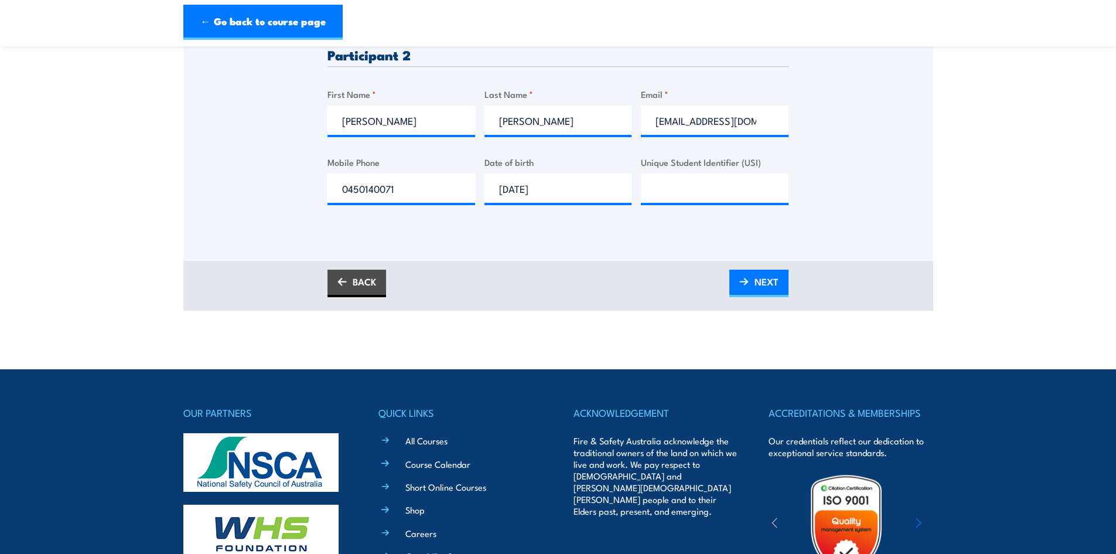
scroll to position [234, 0]
